Goal: Task Accomplishment & Management: Manage account settings

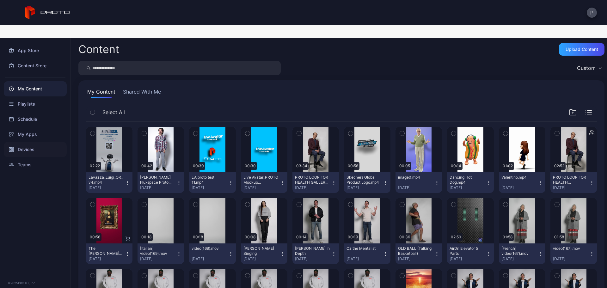
click at [33, 142] on div "Devices" at bounding box center [35, 149] width 63 height 15
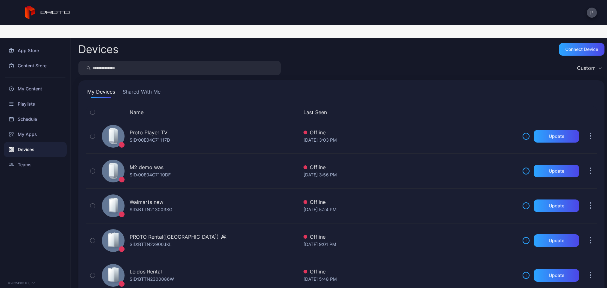
click at [144, 88] on button "Shared With Me" at bounding box center [141, 93] width 40 height 10
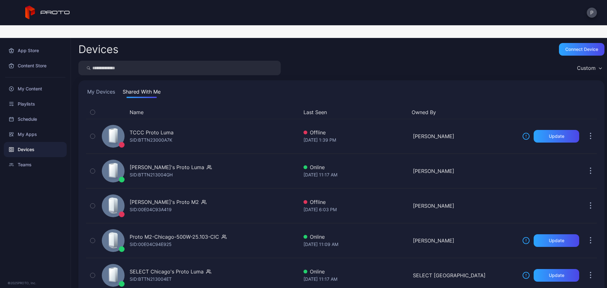
click at [322, 108] on button "Last Seen" at bounding box center [354, 112] width 103 height 8
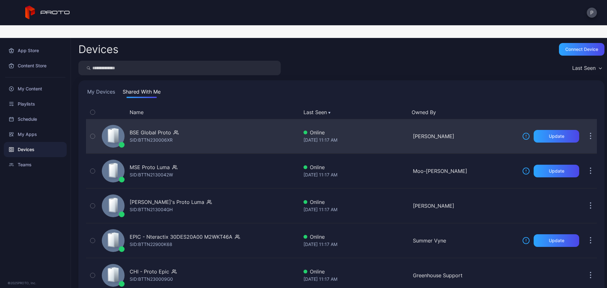
click at [278, 130] on div "BSE Global Proto SID: BTTN230006XR" at bounding box center [198, 136] width 199 height 32
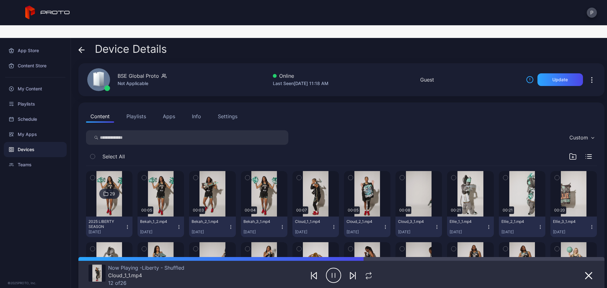
click at [80, 47] on icon at bounding box center [81, 50] width 6 height 6
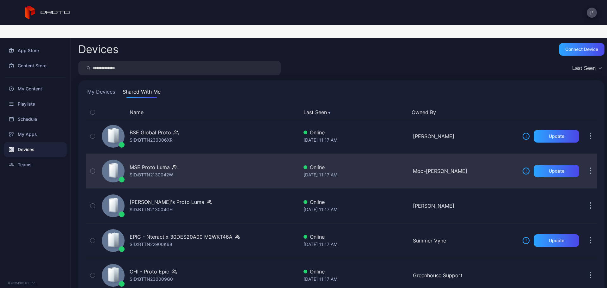
scroll to position [126, 0]
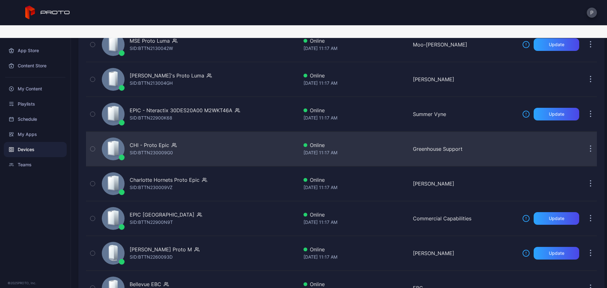
click at [238, 135] on div "CHI - Proto Epic SID: BTTN230009G0" at bounding box center [198, 149] width 199 height 32
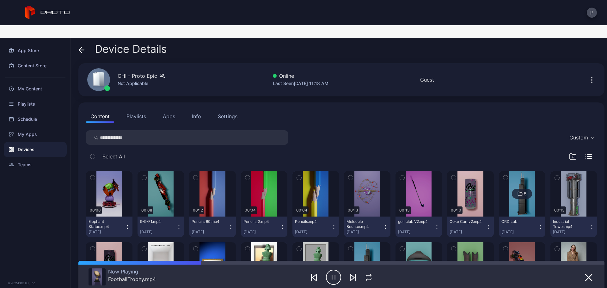
click at [80, 47] on icon at bounding box center [80, 49] width 3 height 5
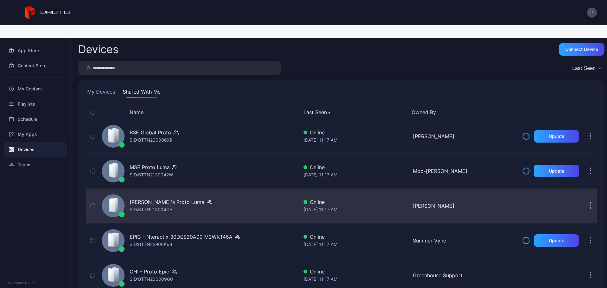
scroll to position [126, 0]
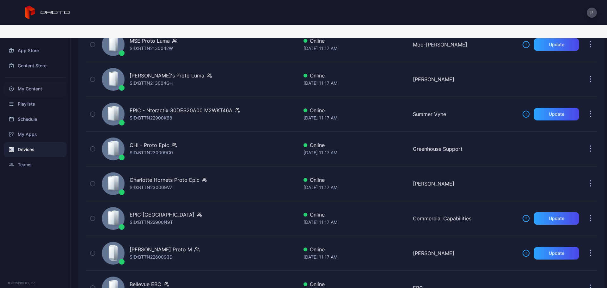
click at [49, 81] on div "My Content" at bounding box center [35, 88] width 63 height 15
